Goal: Check status: Check status

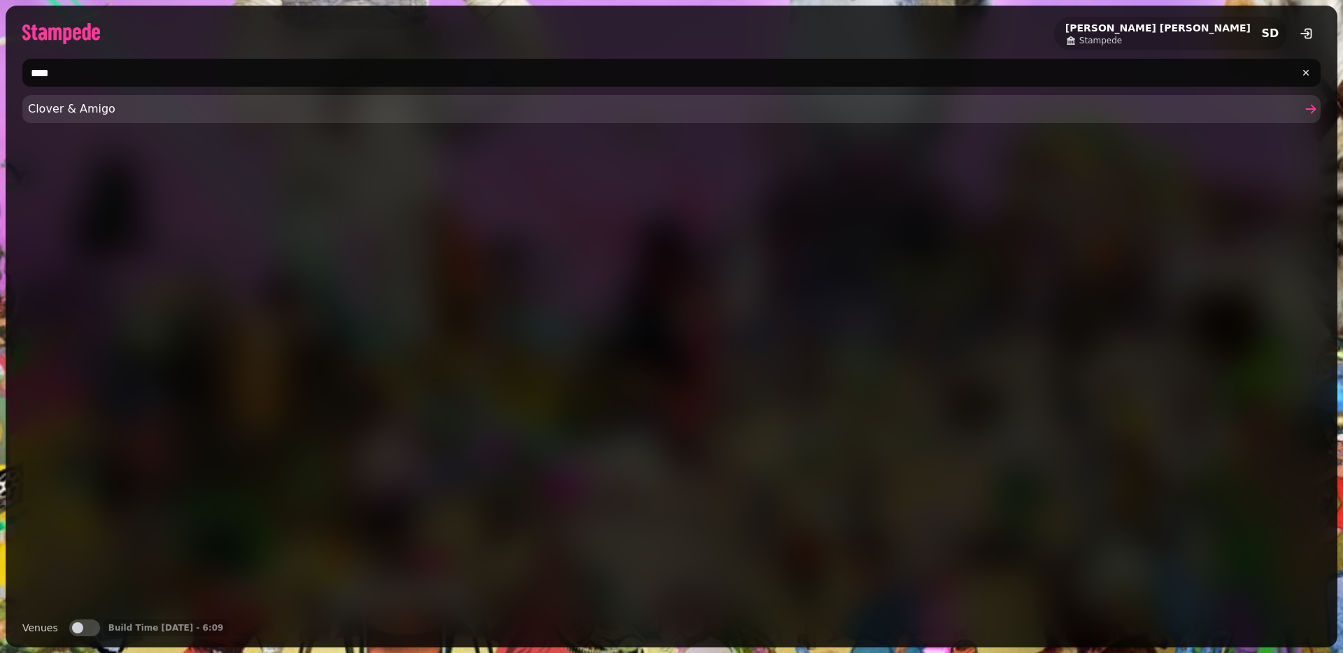
type input "****"
click at [258, 106] on span "Clover & Amigo" at bounding box center [664, 109] width 1273 height 17
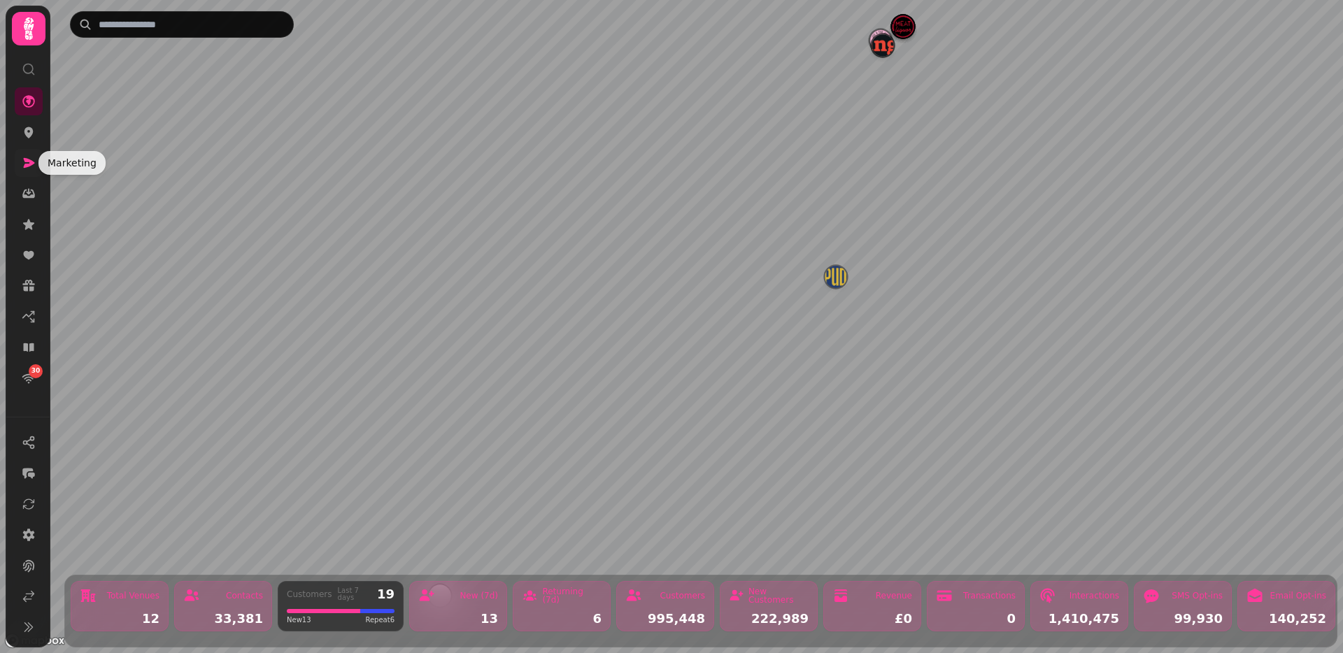
click at [29, 166] on icon at bounding box center [29, 163] width 14 height 14
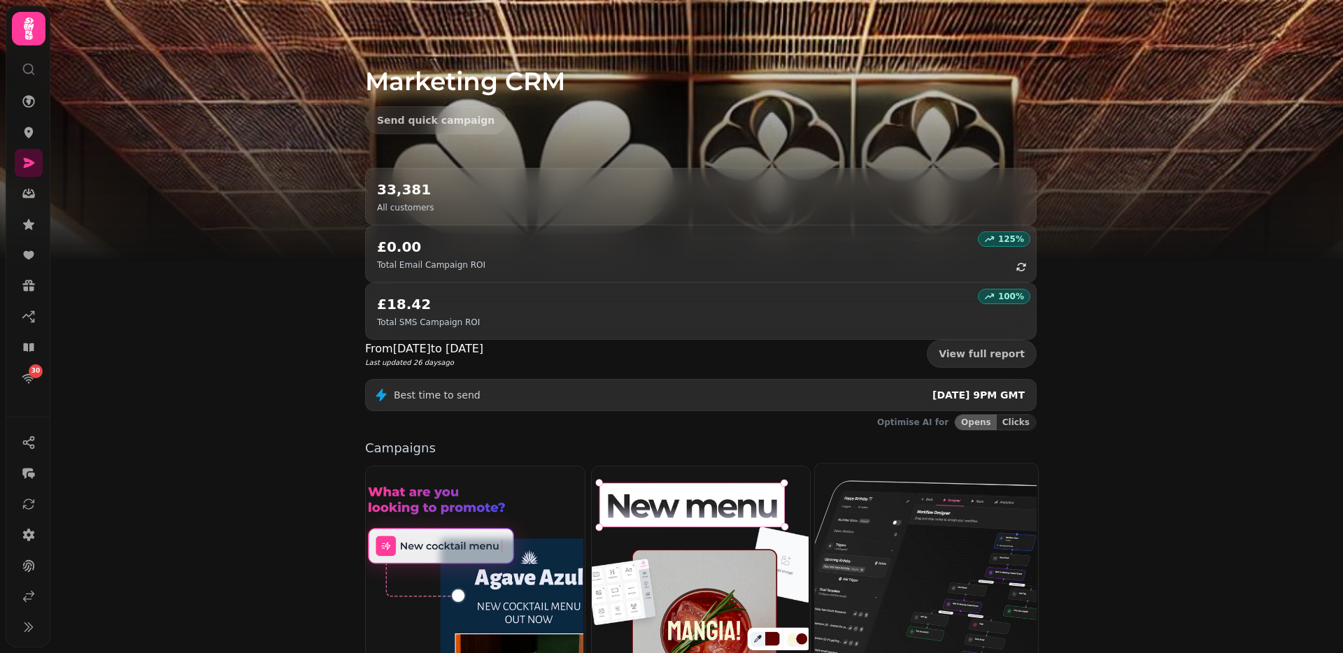
click at [863, 462] on img at bounding box center [924, 573] width 223 height 223
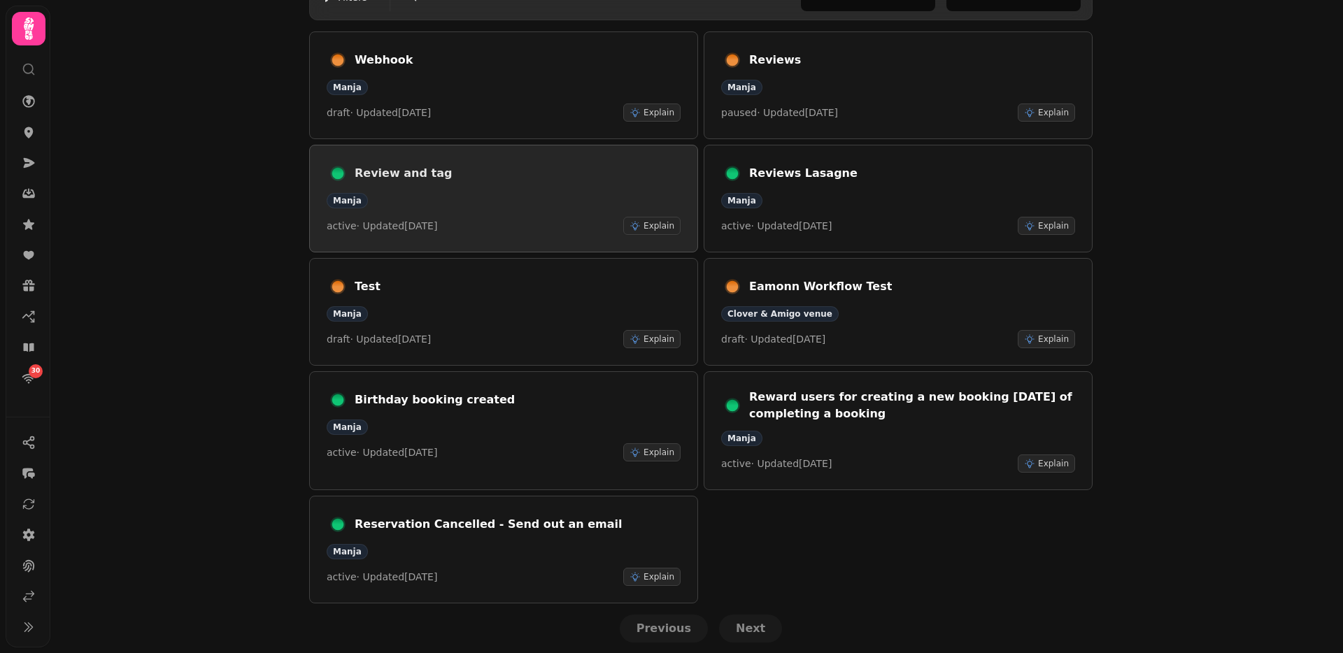
scroll to position [111, 0]
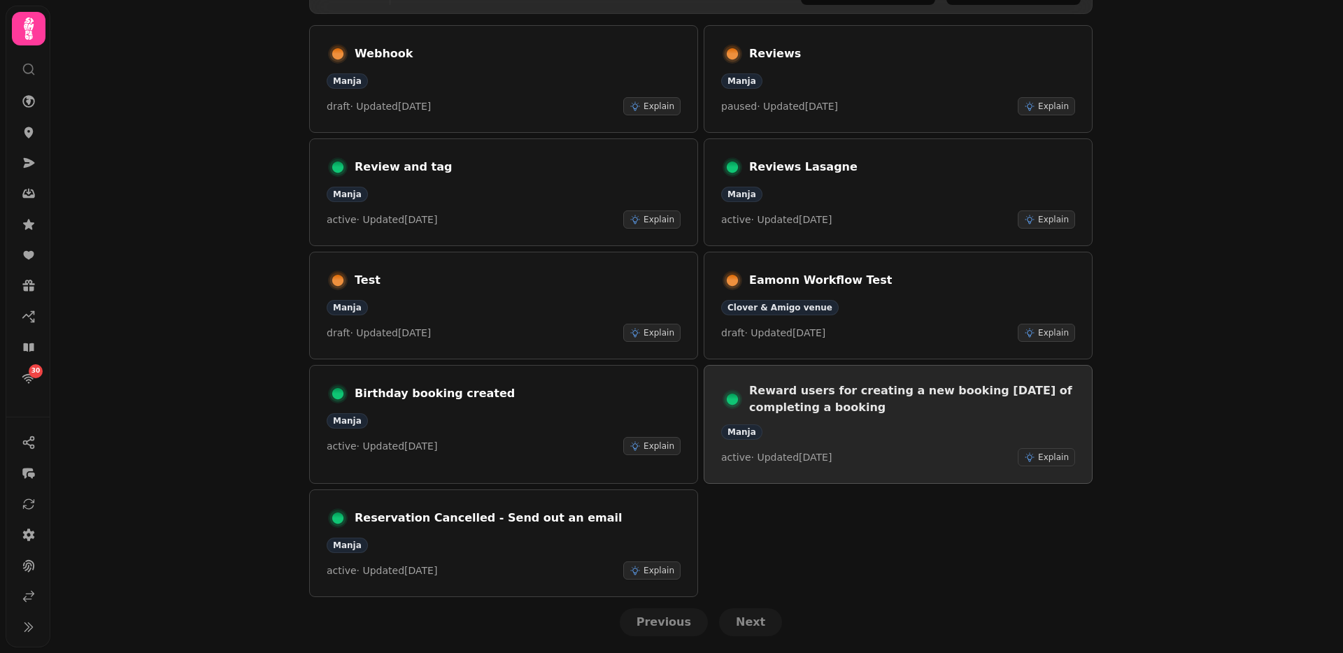
click at [870, 374] on link "Reward users for creating a new booking [DATE] of completing a booking Manja ac…" at bounding box center [898, 424] width 389 height 119
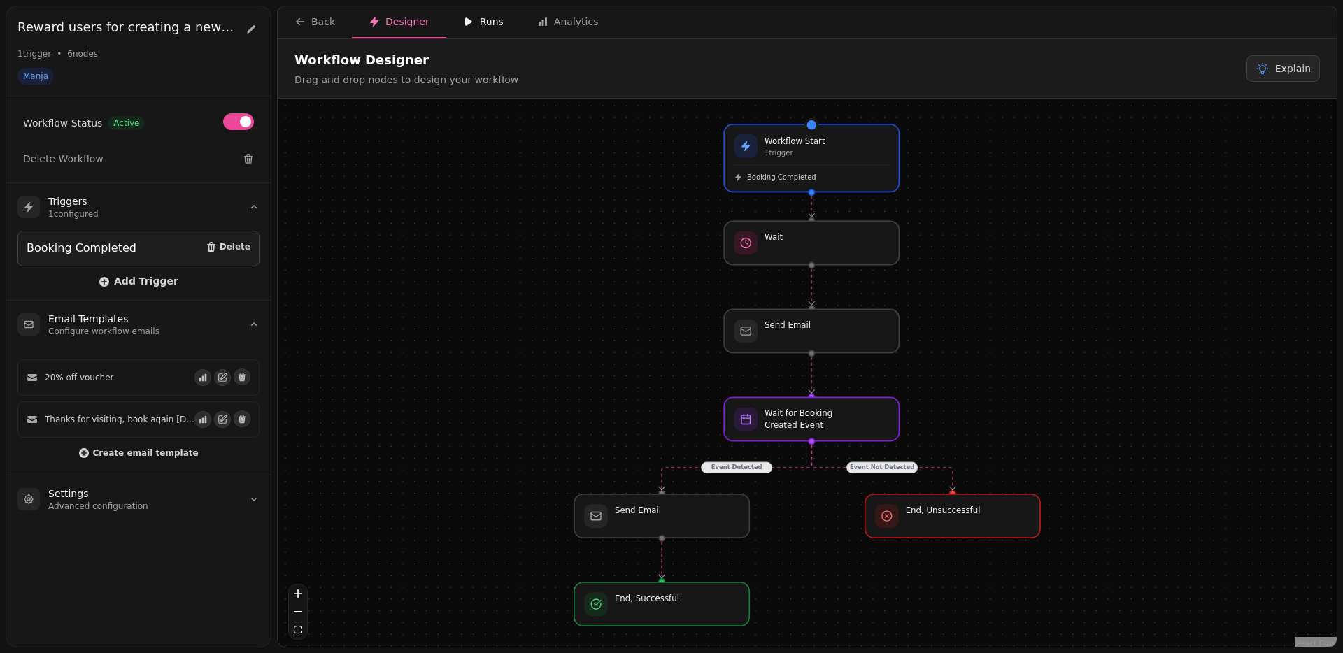
click at [467, 31] on button "Runs" at bounding box center [483, 22] width 74 height 32
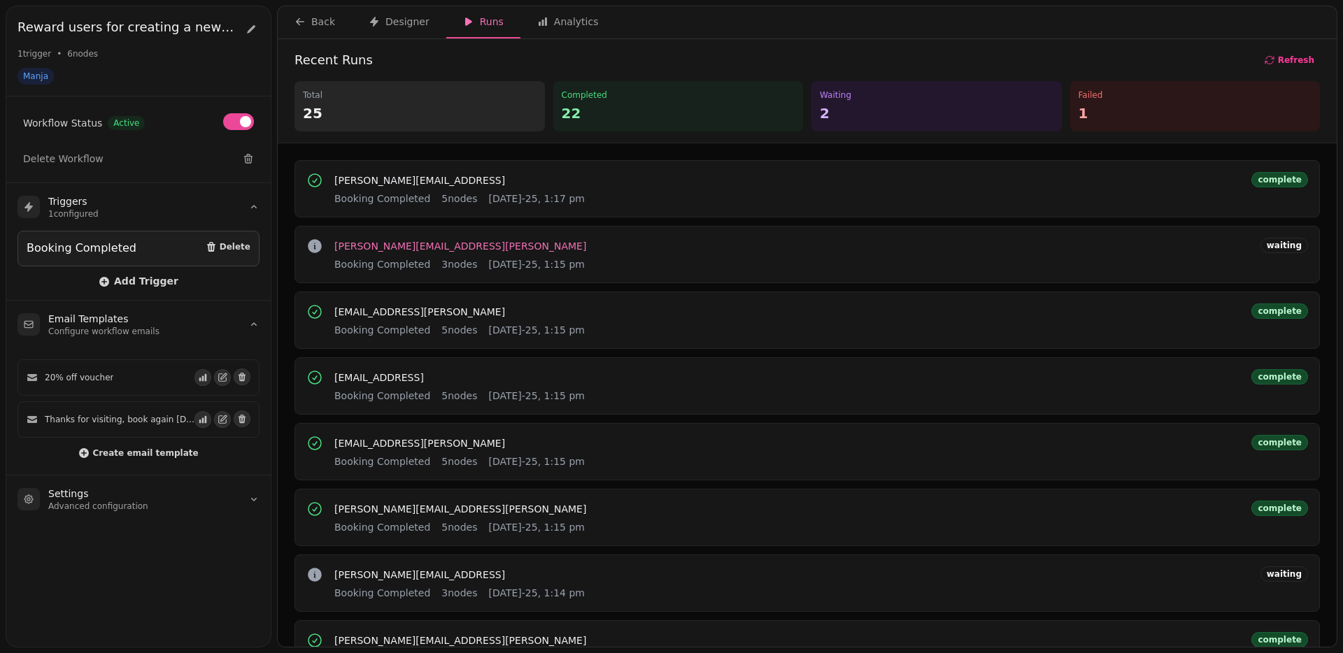
click at [454, 244] on span "[PERSON_NAME][EMAIL_ADDRESS][PERSON_NAME]" at bounding box center [460, 246] width 252 height 10
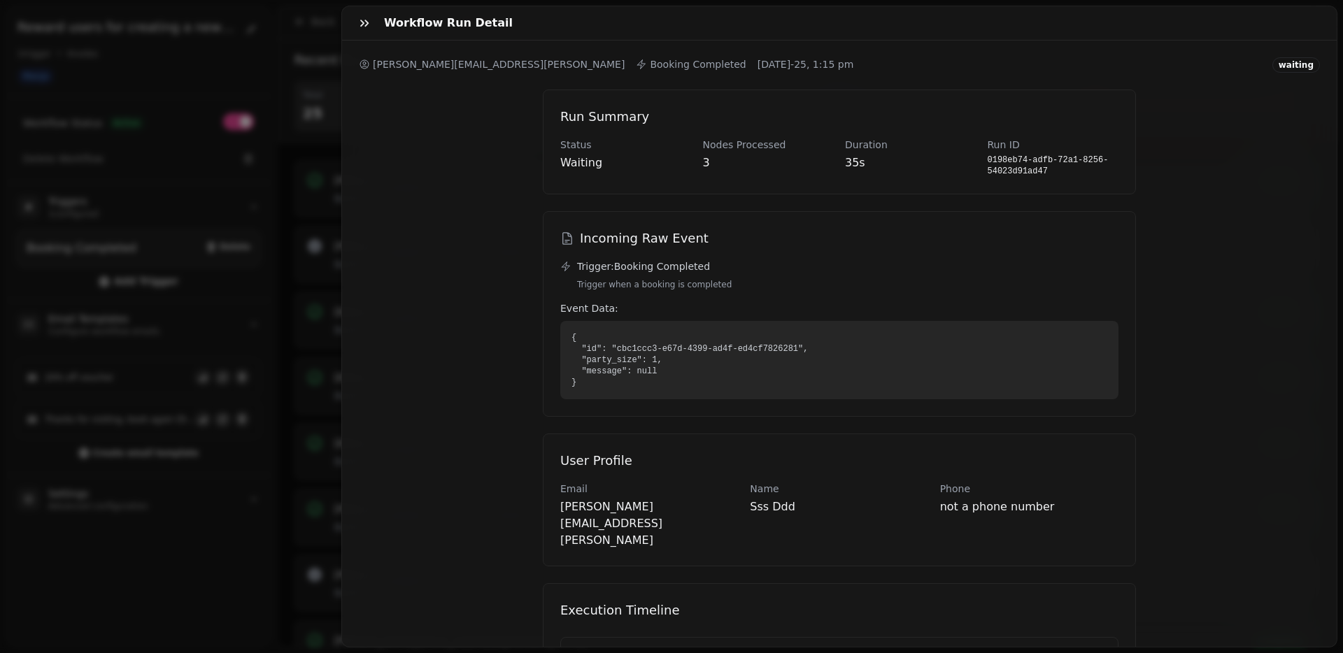
click at [301, 143] on div "Workflow Run Detail [PERSON_NAME][EMAIL_ADDRESS][PERSON_NAME] Booking Completed…" at bounding box center [671, 337] width 1343 height 631
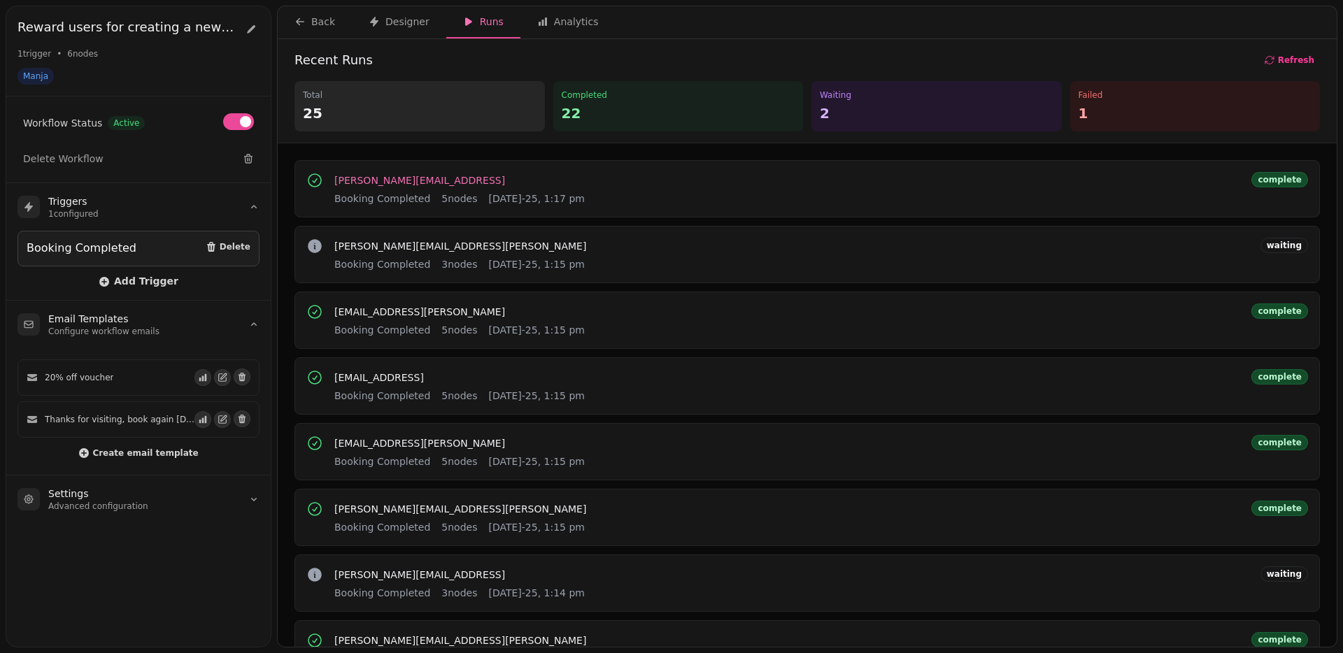
click at [368, 178] on span "[PERSON_NAME][EMAIL_ADDRESS]" at bounding box center [419, 181] width 171 height 10
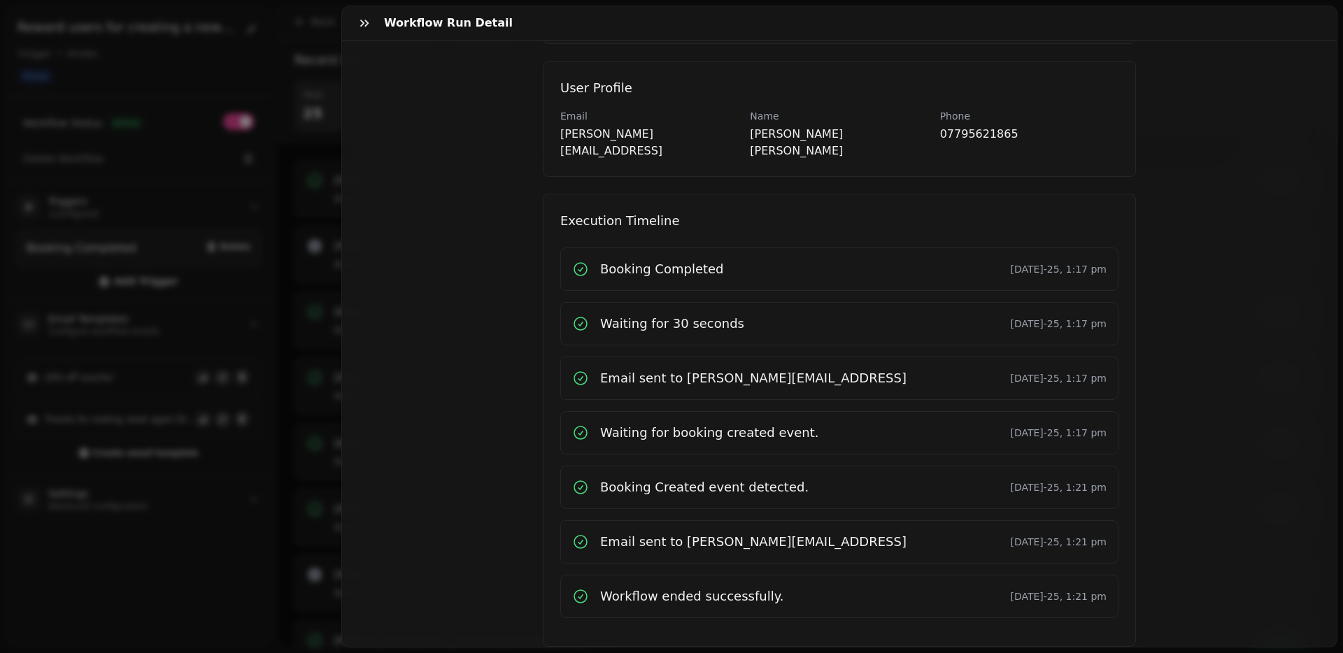
scroll to position [370, 0]
click at [288, 457] on div "Workflow Run Detail [PERSON_NAME][EMAIL_ADDRESS] Booking Completed [DATE]-25, 1…" at bounding box center [671, 337] width 1343 height 631
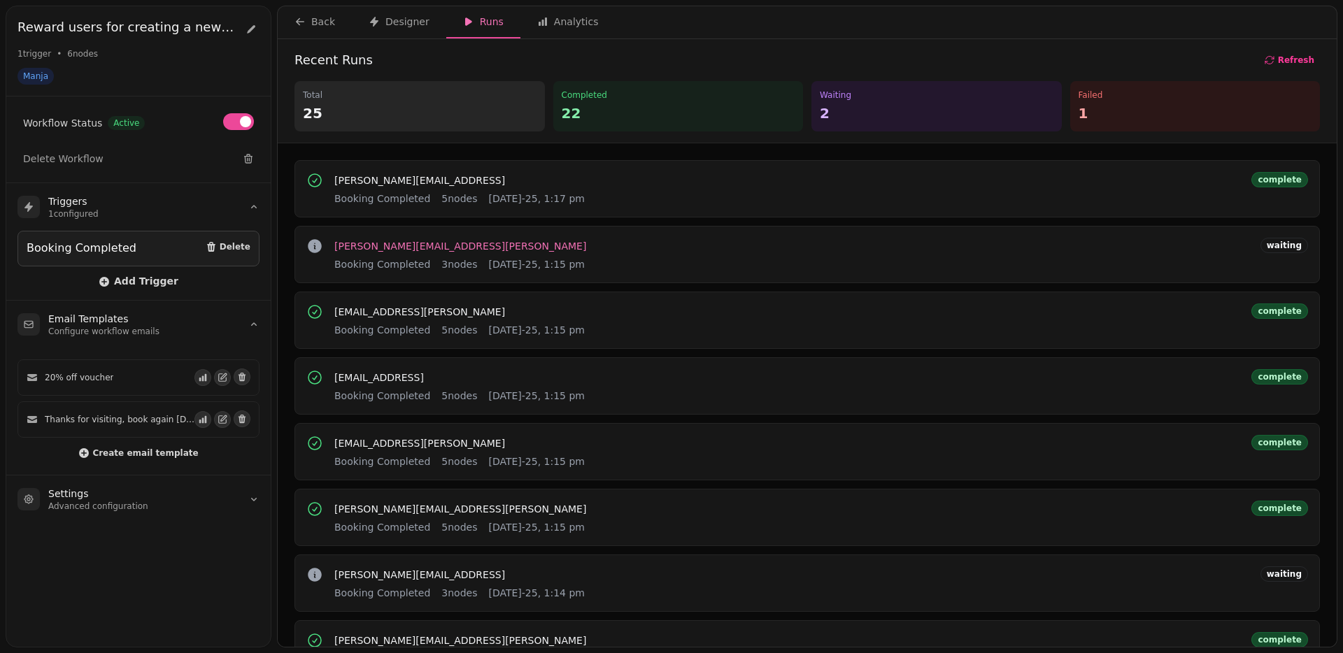
click at [422, 244] on span "[PERSON_NAME][EMAIL_ADDRESS][PERSON_NAME]" at bounding box center [460, 246] width 252 height 10
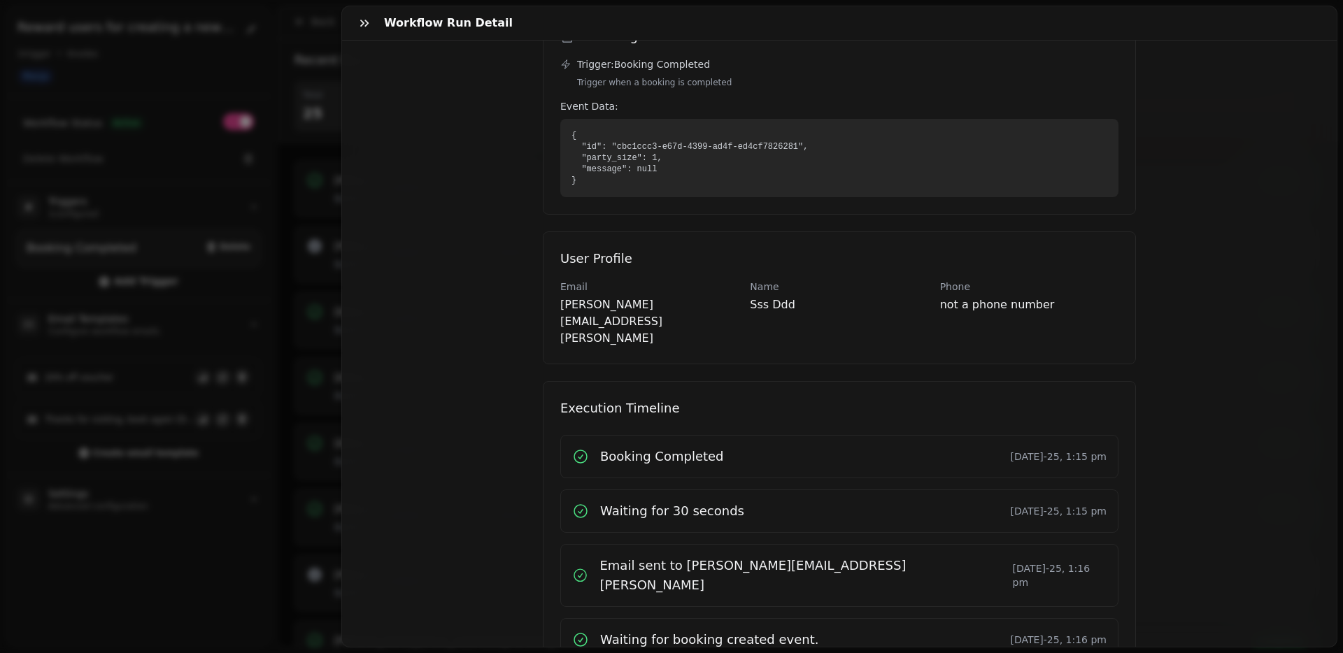
scroll to position [226, 0]
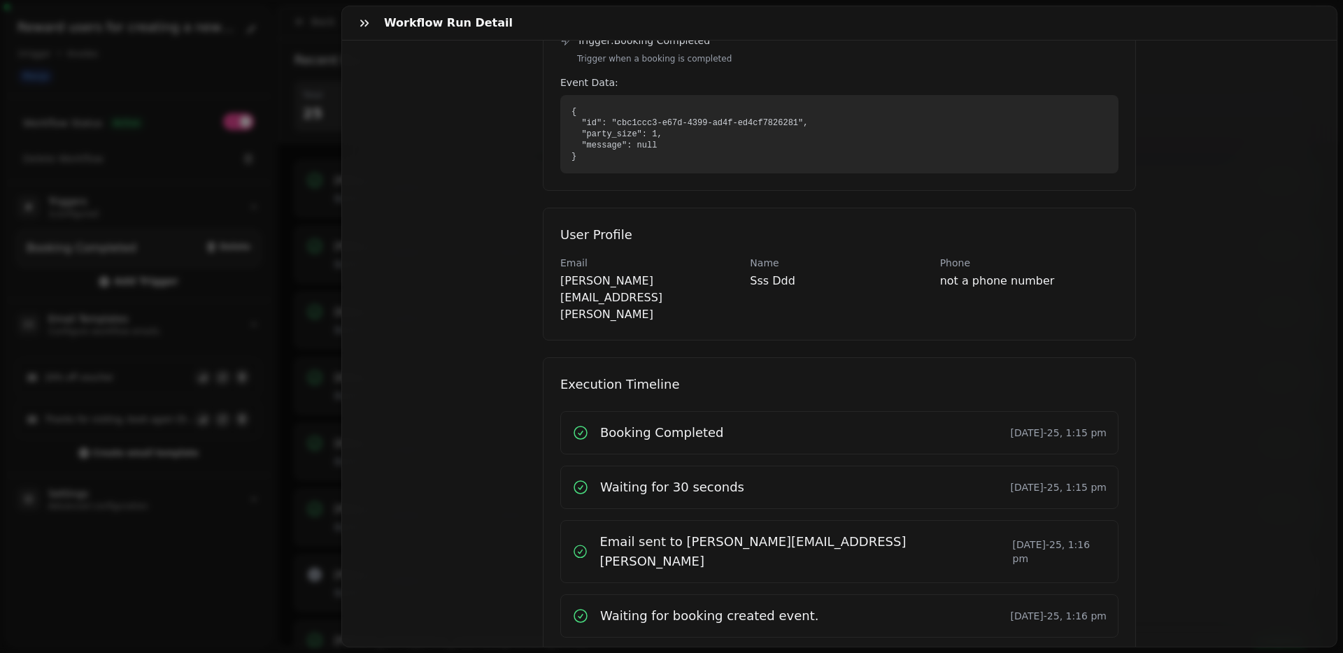
click at [290, 301] on div "Workflow Run Detail [PERSON_NAME][EMAIL_ADDRESS][PERSON_NAME] Booking Completed…" at bounding box center [671, 337] width 1343 height 631
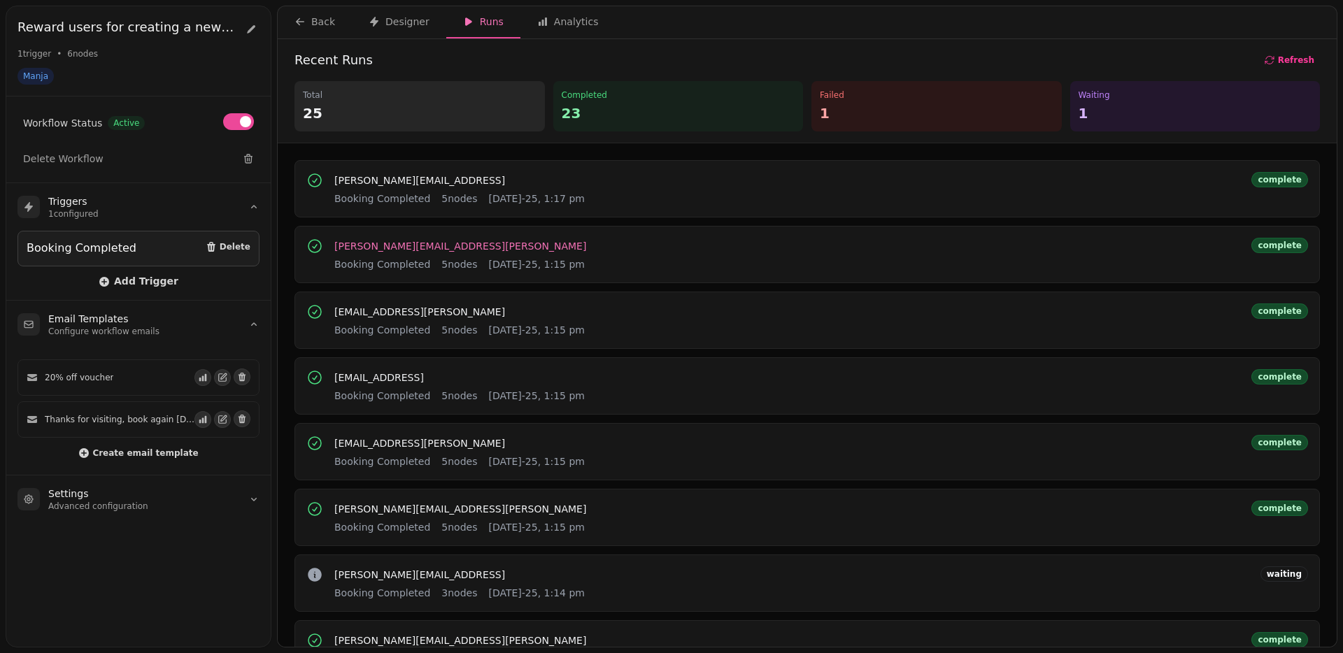
click at [382, 245] on span "[PERSON_NAME][EMAIL_ADDRESS][PERSON_NAME]" at bounding box center [460, 246] width 252 height 10
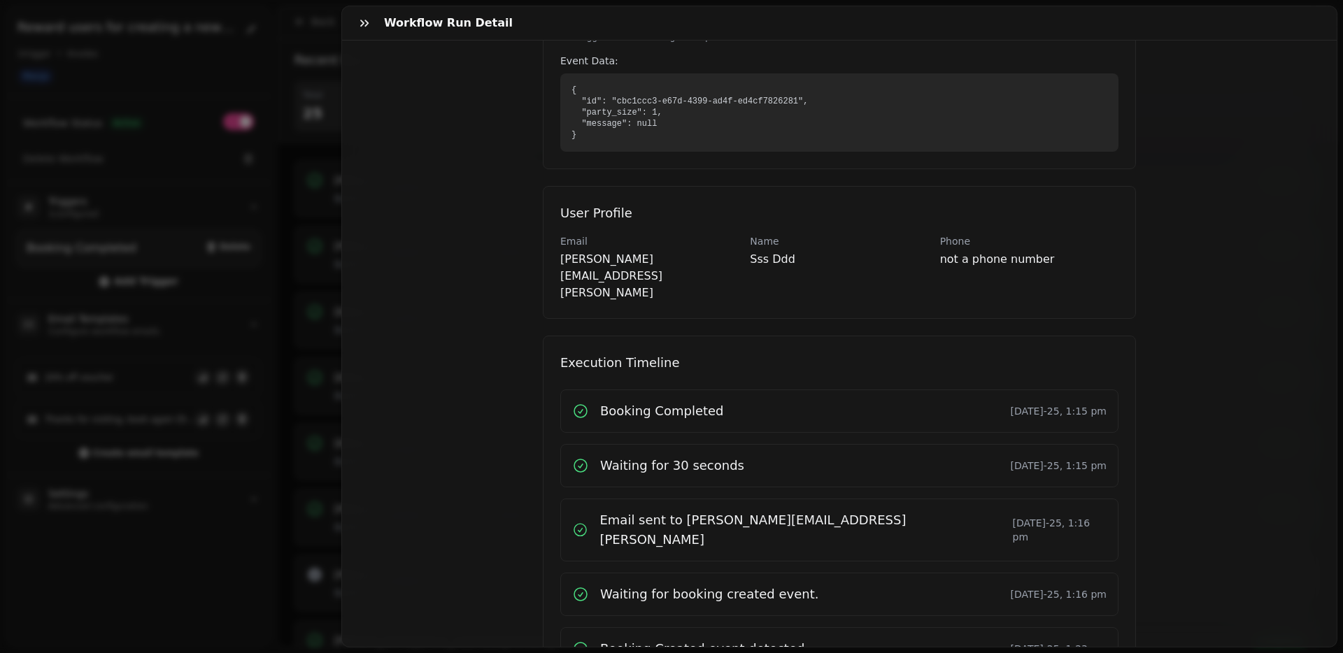
scroll to position [390, 0]
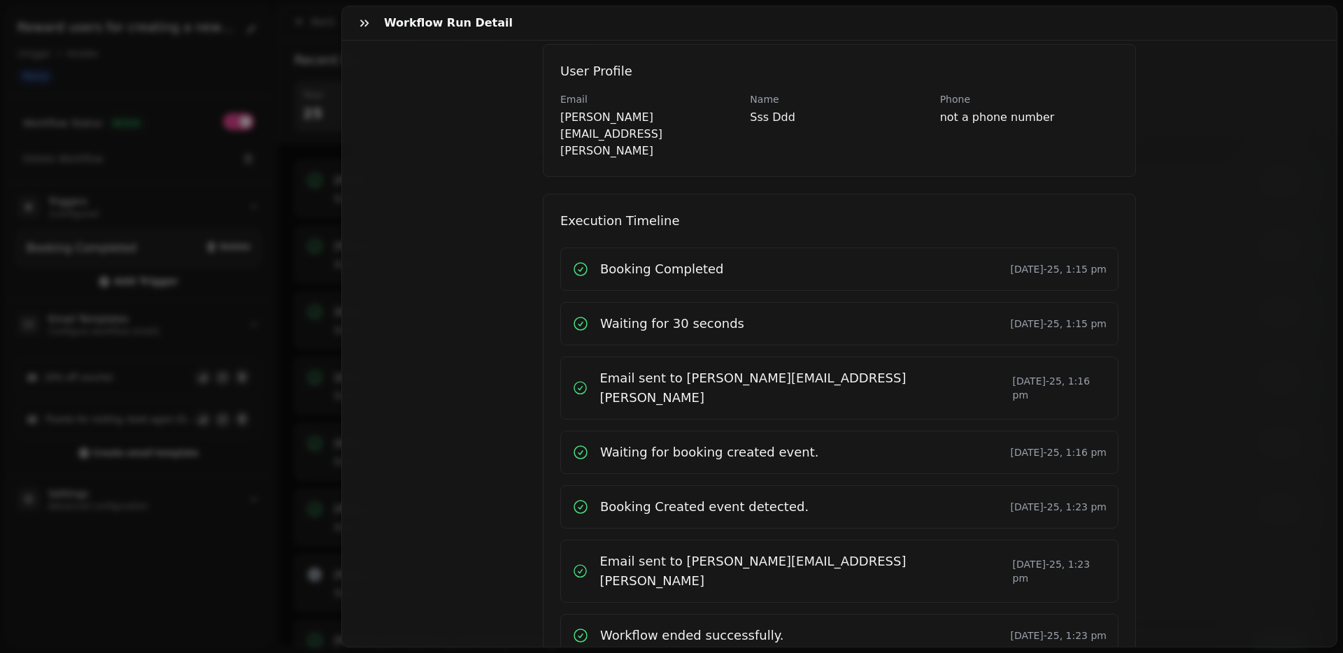
click at [229, 124] on div "Workflow Run Detail [PERSON_NAME][EMAIL_ADDRESS][PERSON_NAME] Booking Completed…" at bounding box center [671, 337] width 1343 height 631
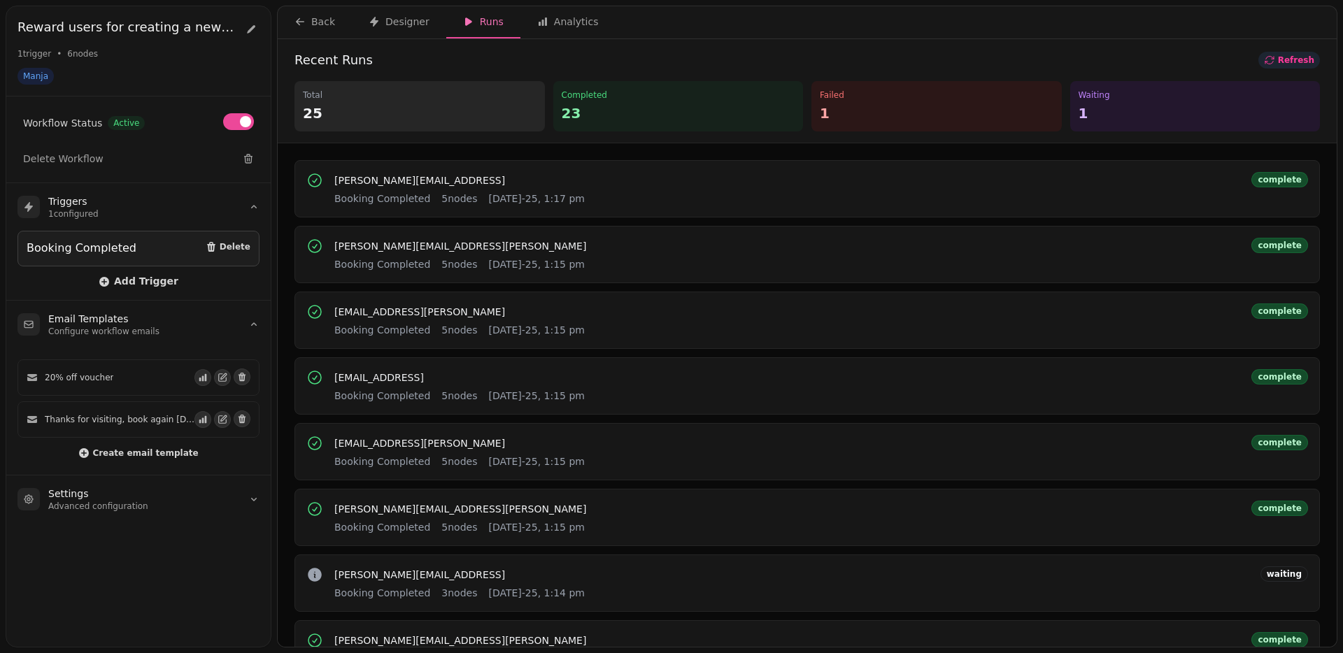
click at [1297, 56] on span "Refresh" at bounding box center [1296, 60] width 36 height 8
